Goal: Task Accomplishment & Management: Manage account settings

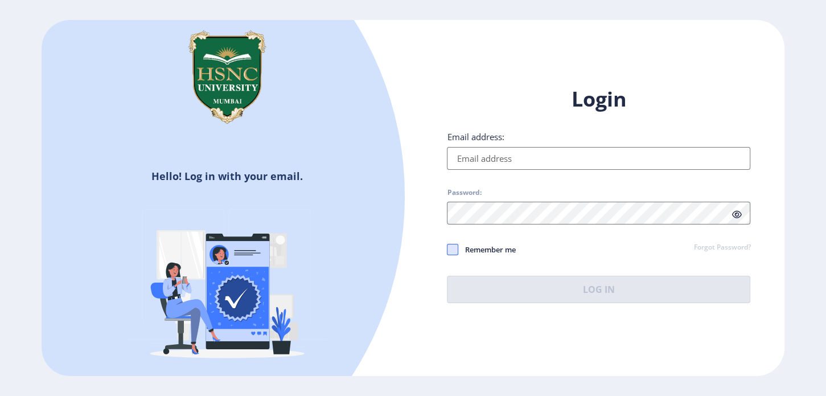
type input "[EMAIL_ADDRESS][DOMAIN_NAME]"
click at [456, 247] on span at bounding box center [452, 249] width 11 height 11
click at [448, 249] on input "Remember me" at bounding box center [447, 249] width 1 height 1
checkbox input "true"
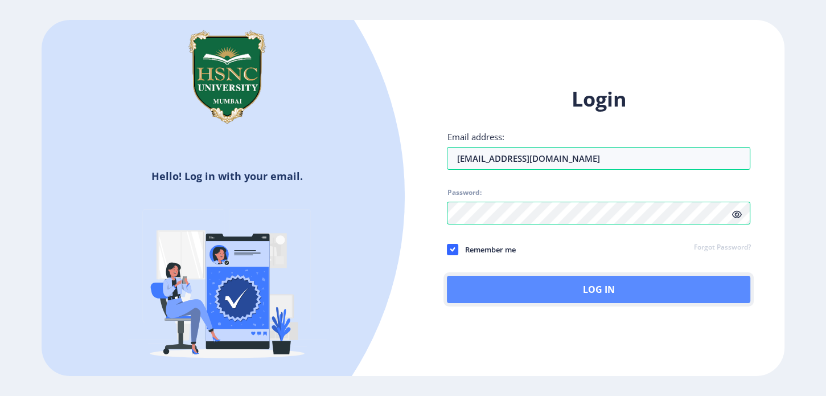
click at [560, 292] on button "Log In" at bounding box center [598, 289] width 303 height 27
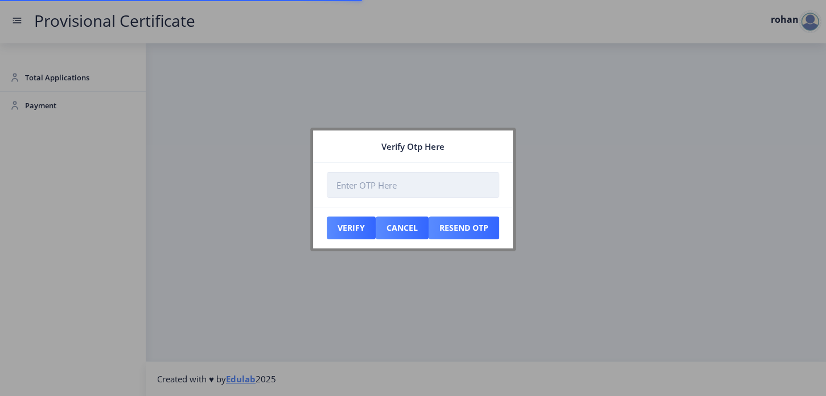
drag, startPoint x: 359, startPoint y: 183, endPoint x: 270, endPoint y: 105, distance: 118.2
click at [359, 183] on input "number" at bounding box center [413, 185] width 173 height 26
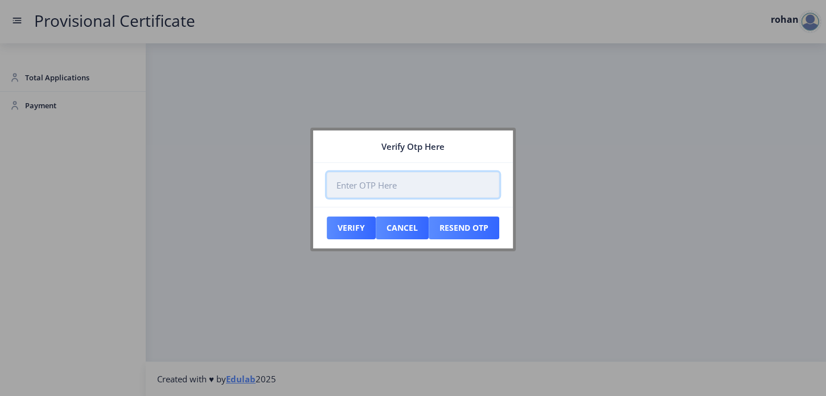
click at [362, 184] on input "number" at bounding box center [413, 185] width 173 height 26
type input "225380"
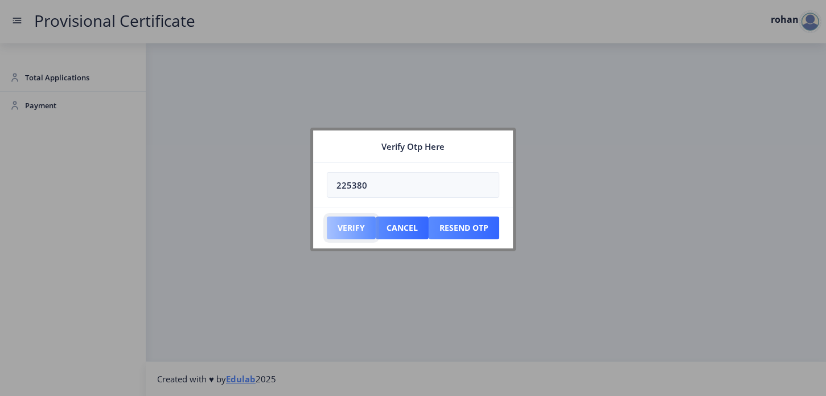
click at [347, 230] on button "Verify" at bounding box center [351, 227] width 49 height 23
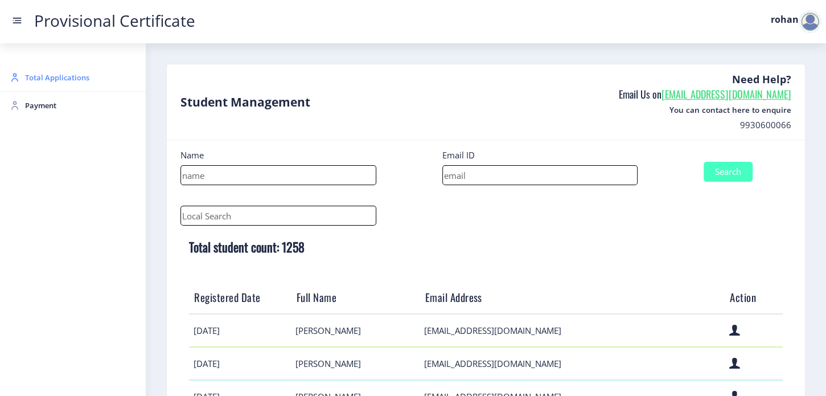
click at [46, 77] on span "Total Applications" at bounding box center [81, 78] width 112 height 14
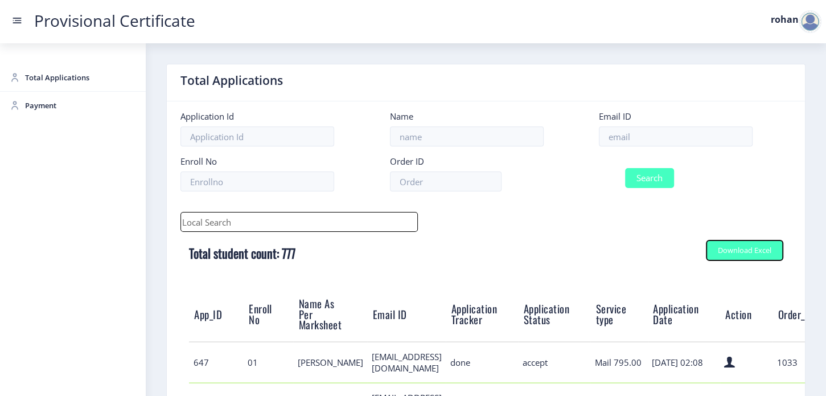
click at [728, 249] on div "Download Excel" at bounding box center [745, 250] width 54 height 9
click at [549, 28] on nav "Provisional Certificate rohan" at bounding box center [413, 21] width 826 height 43
